Goal: Obtain resource: Download file/media

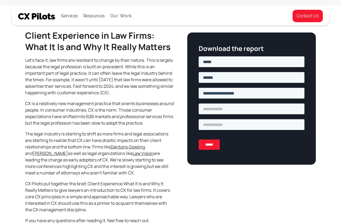
scroll to position [146, 0]
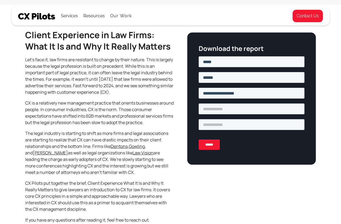
click at [210, 145] on input "******" at bounding box center [209, 144] width 21 height 10
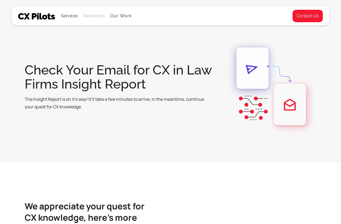
click at [93, 16] on div "Resources" at bounding box center [93, 16] width 21 height 8
click at [93, 47] on link "Downloads" at bounding box center [97, 46] width 25 height 11
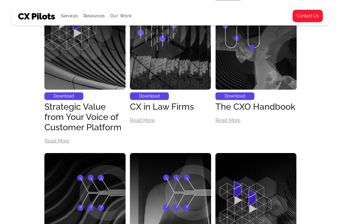
scroll to position [371, 0]
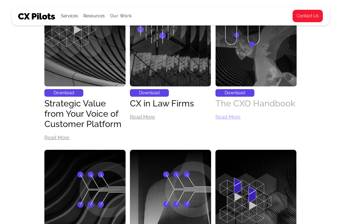
click at [229, 104] on div "The CXO Handbook" at bounding box center [255, 103] width 80 height 10
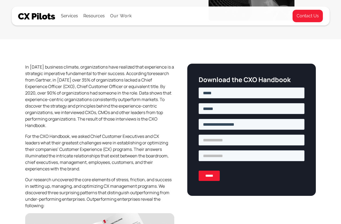
scroll to position [112, 0]
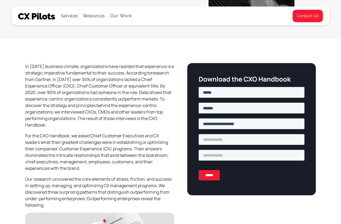
click at [211, 176] on input "******" at bounding box center [209, 175] width 21 height 10
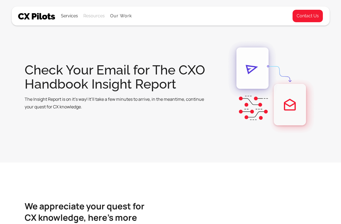
click at [90, 17] on div "Resources" at bounding box center [93, 16] width 21 height 8
click at [91, 46] on link "Downloads" at bounding box center [97, 46] width 25 height 11
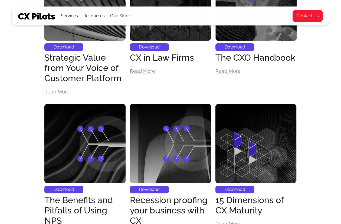
scroll to position [441, 0]
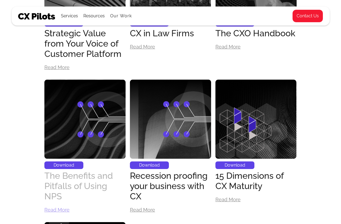
click at [76, 176] on div "The Benefits and Pitfalls of Using NPS" at bounding box center [84, 185] width 81 height 31
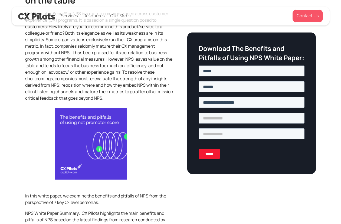
scroll to position [217, 0]
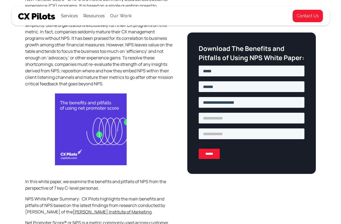
click at [211, 157] on input "******" at bounding box center [209, 154] width 21 height 10
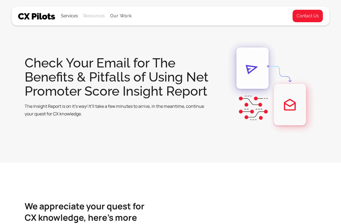
click at [93, 16] on div "Resources" at bounding box center [93, 16] width 21 height 8
click at [93, 46] on link "Downloads" at bounding box center [97, 46] width 25 height 11
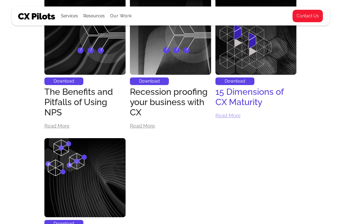
scroll to position [530, 0]
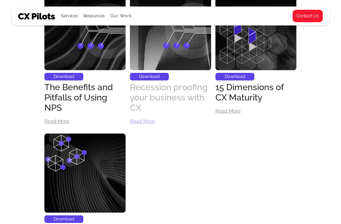
click at [159, 94] on div "Recession proofing your business with CX" at bounding box center [170, 97] width 81 height 31
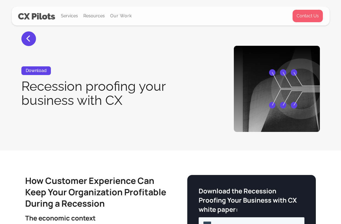
scroll to position [220, 0]
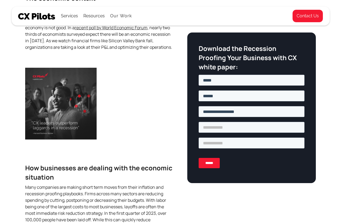
click at [209, 163] on input "******" at bounding box center [209, 163] width 21 height 10
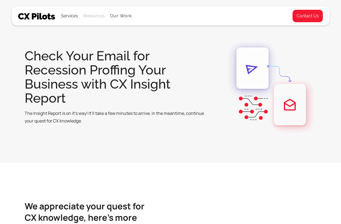
click at [93, 17] on div "Resources" at bounding box center [93, 16] width 21 height 8
click at [94, 44] on link "Downloads" at bounding box center [97, 46] width 25 height 11
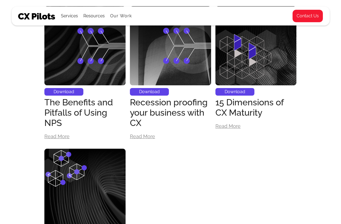
scroll to position [519, 0]
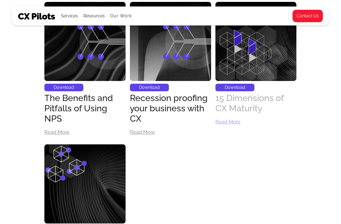
click at [247, 103] on div "15 Dimensions of CX Maturity" at bounding box center [255, 103] width 81 height 21
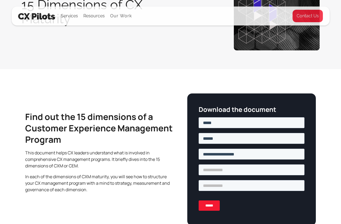
scroll to position [260, 0]
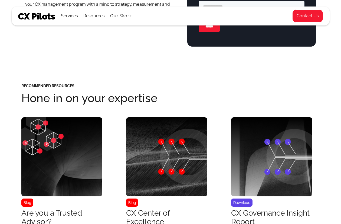
click at [209, 30] on input "******" at bounding box center [209, 26] width 21 height 10
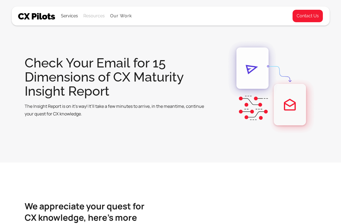
click at [94, 18] on div "Resources" at bounding box center [93, 16] width 21 height 8
click at [94, 42] on link "Downloads" at bounding box center [97, 46] width 25 height 11
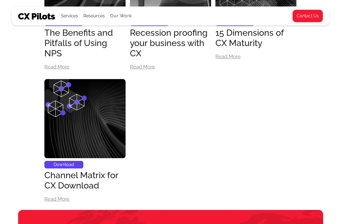
scroll to position [587, 0]
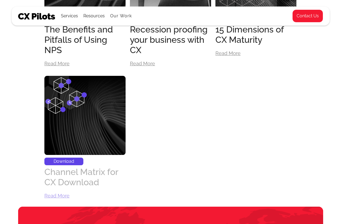
click at [89, 176] on div "Channel Matrix for CX Download" at bounding box center [84, 177] width 81 height 21
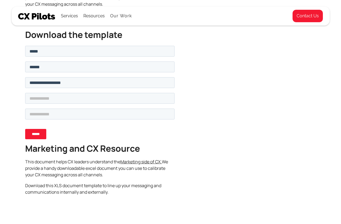
scroll to position [178, 0]
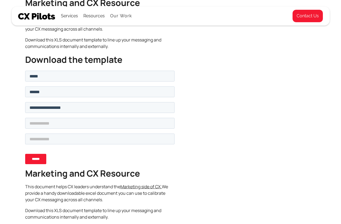
click at [29, 161] on input "******" at bounding box center [35, 159] width 21 height 10
